Goal: Ask a question: Seek information or help from site administrators or community

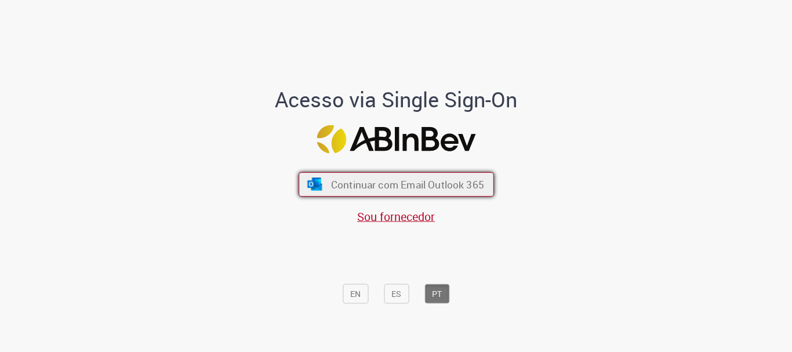
click at [398, 186] on span "Continuar com Email Outlook 365" at bounding box center [407, 184] width 153 height 13
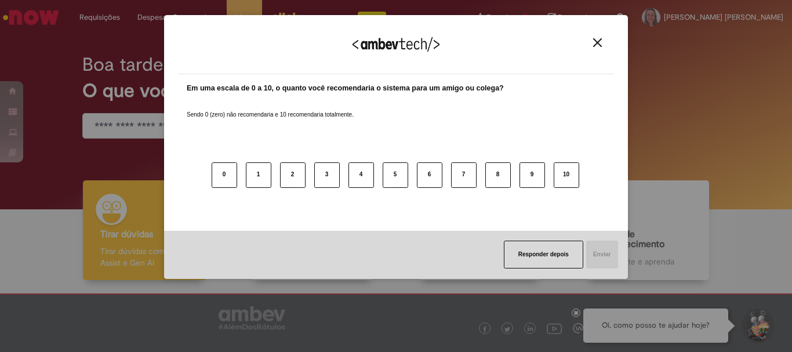
click at [598, 43] on img "Close" at bounding box center [597, 42] width 9 height 9
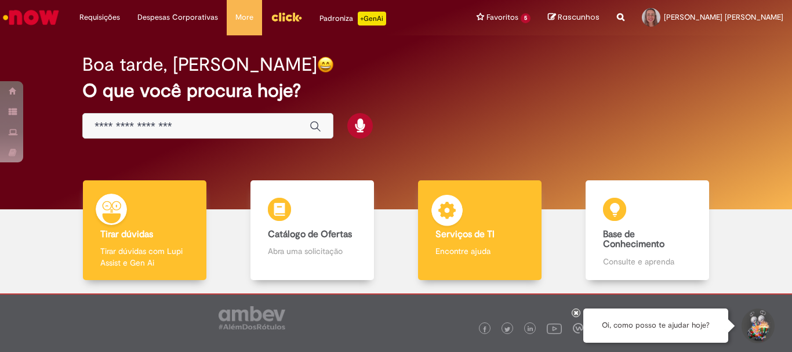
click at [485, 250] on p "Encontre ajuda" at bounding box center [479, 251] width 88 height 12
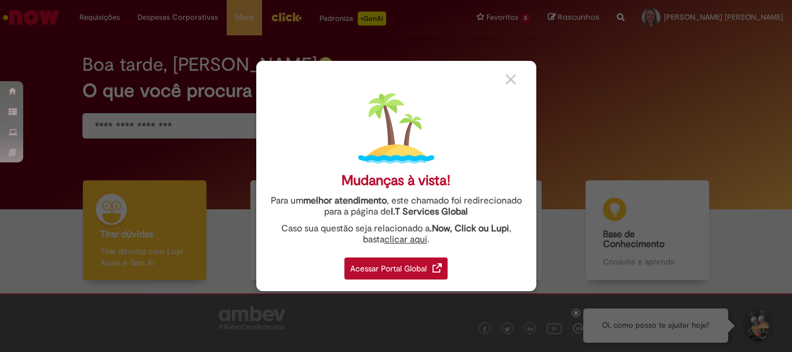
click at [417, 267] on div "Acessar Portal Global" at bounding box center [395, 268] width 103 height 22
